Goal: Complete application form

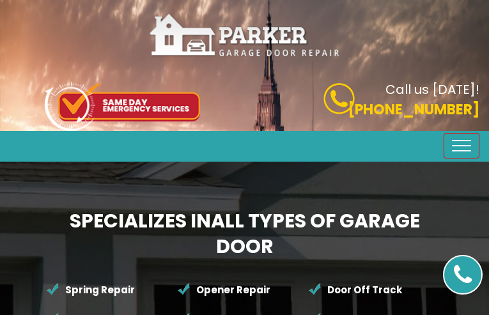
type input "gEjWfgpoKPABu"
type input "9559993849"
type input "[EMAIL_ADDRESS][DOMAIN_NAME]"
type input "vWaqvQDUrDIaBkLa"
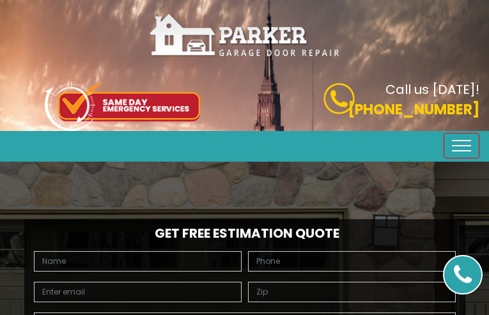
type input "xaGDFEiLbHb"
type input "6918251239"
type input "[EMAIL_ADDRESS][DOMAIN_NAME]"
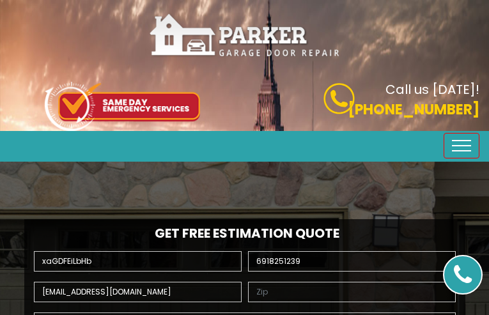
type input "tpSNTSdNJI"
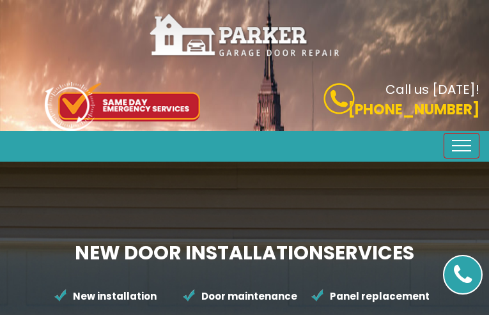
type input "tThZLuBCUDnqem"
type input "5664607396"
type input "[EMAIL_ADDRESS][DOMAIN_NAME]"
type input "MFZeskdmlVFS"
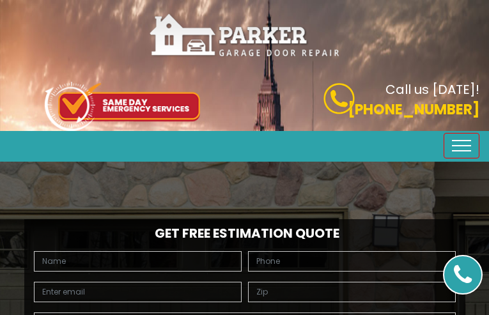
type input "ywrAhSzjDKc"
type input "5434632147"
type input "[EMAIL_ADDRESS][DOMAIN_NAME]"
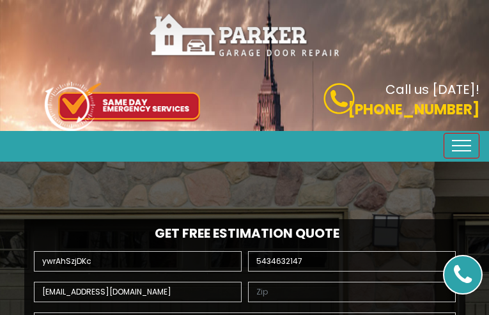
type input "wVxCRYBumWVfyyqg"
